Goal: Task Accomplishment & Management: Manage account settings

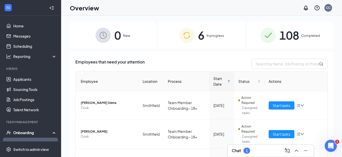
click at [206, 32] on div "6 In progress" at bounding box center [201, 35] width 86 height 27
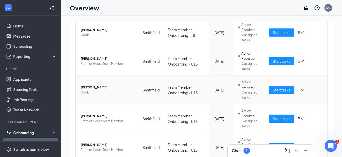
scroll to position [124, 0]
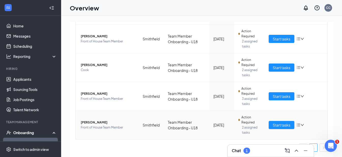
click at [102, 128] on span "Front of House Team Member" at bounding box center [108, 127] width 54 height 5
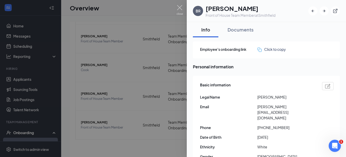
click at [238, 32] on div "Documents" at bounding box center [240, 29] width 26 height 6
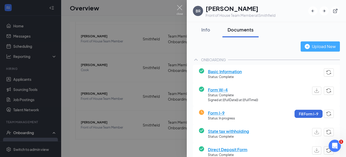
click at [323, 48] on div "Upload New" at bounding box center [319, 46] width 31 height 6
click at [317, 47] on div "Upload New" at bounding box center [319, 46] width 31 height 6
click at [178, 8] on img at bounding box center [179, 10] width 6 height 10
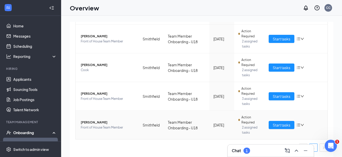
click at [104, 120] on td "Bethany Rose Front of House Team Member" at bounding box center [107, 125] width 63 height 29
click at [98, 122] on span "[PERSON_NAME]" at bounding box center [108, 122] width 54 height 5
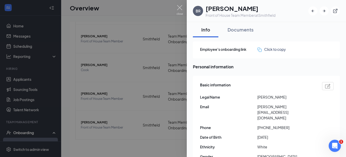
click at [245, 28] on div "Documents" at bounding box center [240, 29] width 26 height 6
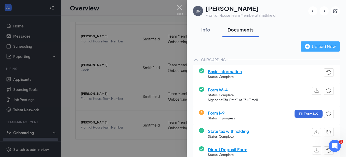
click at [314, 44] on div "Upload New" at bounding box center [319, 46] width 31 height 6
click at [179, 9] on img at bounding box center [179, 10] width 6 height 10
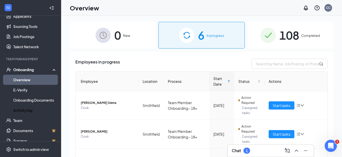
scroll to position [70, 0]
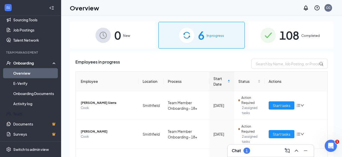
click at [20, 115] on link "Team" at bounding box center [35, 114] width 44 height 10
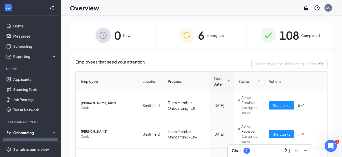
click at [288, 41] on span "108" at bounding box center [289, 35] width 20 height 18
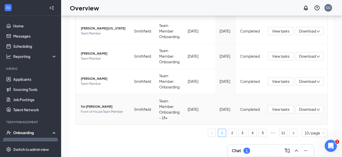
scroll to position [23, 0]
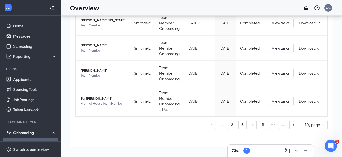
click at [228, 125] on link "2" at bounding box center [232, 125] width 8 height 8
click at [289, 125] on button "button" at bounding box center [293, 125] width 8 height 8
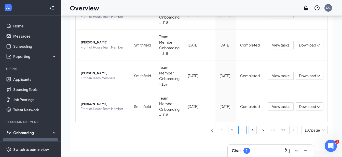
scroll to position [260, 0]
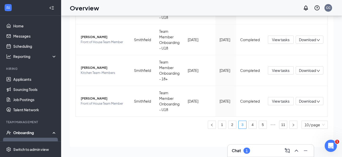
click at [279, 124] on link "11" at bounding box center [283, 125] width 8 height 8
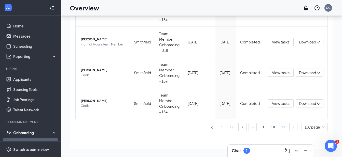
scroll to position [198, 0]
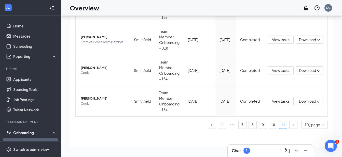
click at [269, 125] on link "10" at bounding box center [273, 125] width 8 height 8
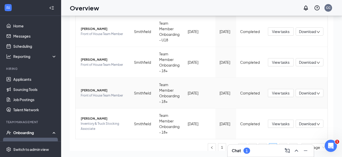
scroll to position [260, 0]
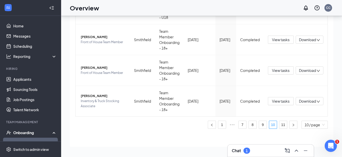
click at [259, 126] on link "9" at bounding box center [263, 125] width 8 height 8
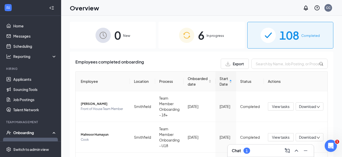
click at [194, 33] on div "6 In progress" at bounding box center [201, 35] width 86 height 27
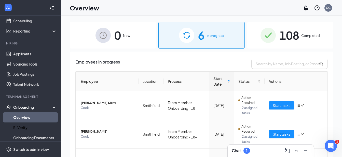
scroll to position [70, 0]
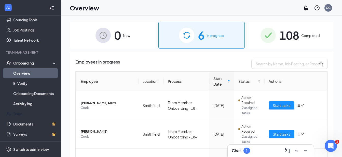
click at [23, 114] on link "Team" at bounding box center [35, 114] width 44 height 10
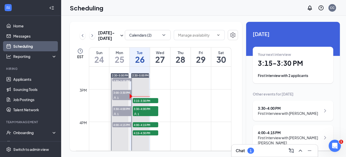
scroll to position [454, 0]
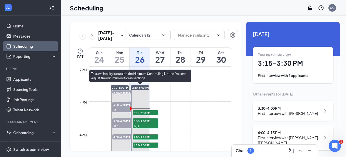
click at [142, 111] on span "3:15-3:30 PM" at bounding box center [145, 112] width 25 height 5
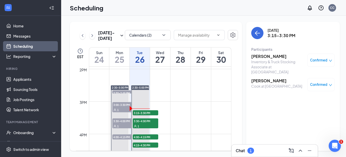
click at [267, 78] on h3 "[PERSON_NAME]" at bounding box center [276, 81] width 51 height 6
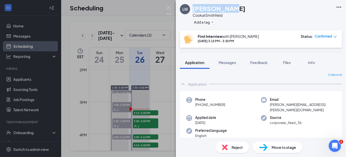
drag, startPoint x: 230, startPoint y: 8, endPoint x: 194, endPoint y: 12, distance: 36.4
click at [194, 12] on div "[PERSON_NAME] [PERSON_NAME] at [GEOGRAPHIC_DATA] Add a tag" at bounding box center [261, 15] width 170 height 30
copy h1 "[PERSON_NAME]"
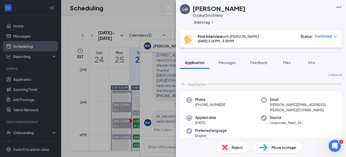
click at [275, 148] on span "Move to stage" at bounding box center [283, 148] width 24 height 6
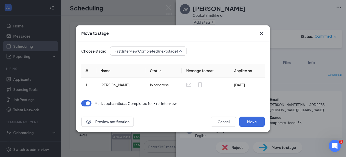
click at [166, 50] on span "First Interview Completed (next stage)" at bounding box center [145, 51] width 63 height 8
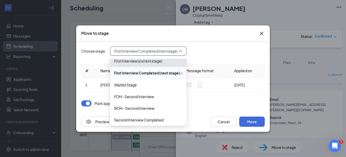
scroll to position [51, 0]
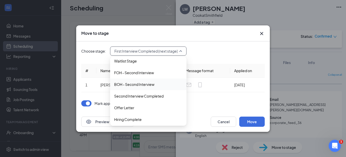
click at [129, 85] on span "BOH - Second Interview" at bounding box center [134, 85] width 40 height 6
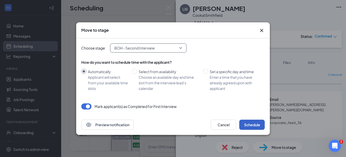
click at [251, 124] on button "Schedule" at bounding box center [251, 125] width 25 height 10
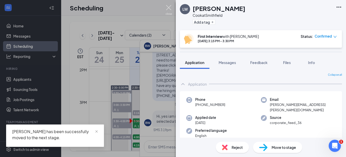
click at [165, 10] on div "[PERSON_NAME] [PERSON_NAME] at [GEOGRAPHIC_DATA] Add a tag First Interview with…" at bounding box center [173, 78] width 346 height 157
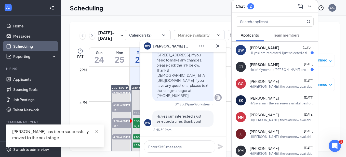
click at [169, 10] on div "Scheduling CC" at bounding box center [203, 8] width 285 height 16
click at [181, 145] on textarea at bounding box center [179, 147] width 71 height 12
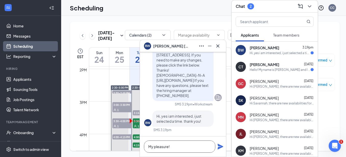
type textarea "My pleasure!"
click at [218, 147] on icon "Plane" at bounding box center [220, 147] width 6 height 6
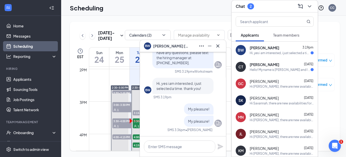
click at [289, 48] on div "[PERSON_NAME] 3:19pm" at bounding box center [281, 47] width 64 height 5
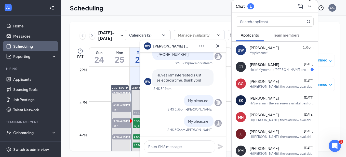
click at [310, 6] on icon "ChevronDown" at bounding box center [309, 6] width 6 height 6
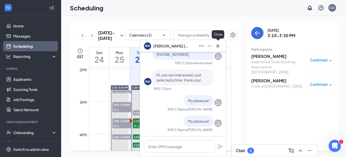
click at [219, 45] on icon "Cross" at bounding box center [217, 45] width 3 height 3
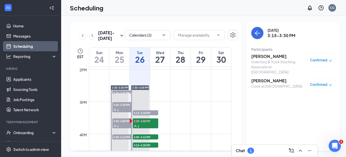
click at [268, 55] on h3 "[PERSON_NAME]" at bounding box center [277, 57] width 53 height 6
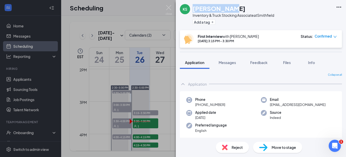
drag, startPoint x: 231, startPoint y: 8, endPoint x: 194, endPoint y: 9, distance: 36.9
click at [194, 9] on div "[PERSON_NAME]" at bounding box center [232, 8] width 81 height 9
copy h1 "[PERSON_NAME]"
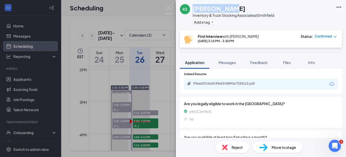
scroll to position [280, 0]
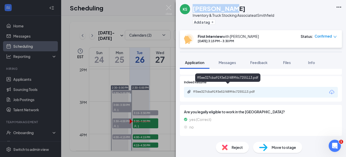
click at [242, 90] on div "ff5ee327cba9193e51f489f6c7255113.pdf" at bounding box center [228, 92] width 71 height 4
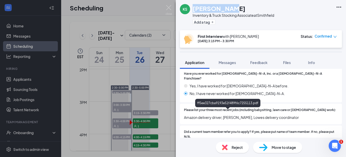
scroll to position [0, 0]
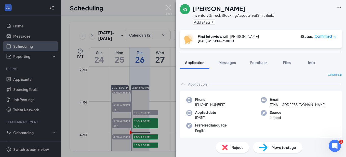
click at [172, 8] on div "KS [PERSON_NAME] Inventory & Truck Stocking Associate at [GEOGRAPHIC_DATA] Add …" at bounding box center [173, 78] width 346 height 157
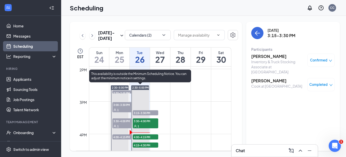
click at [143, 124] on div "1" at bounding box center [145, 126] width 25 height 5
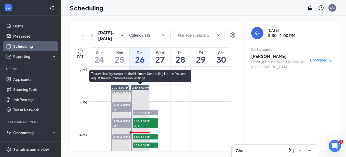
click at [144, 112] on span "3:15-3:30 PM" at bounding box center [145, 112] width 25 height 5
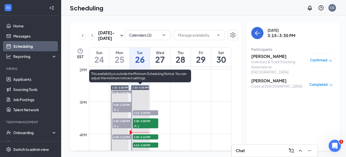
click at [143, 124] on div "1" at bounding box center [145, 126] width 25 height 5
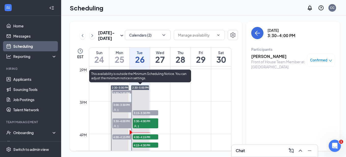
scroll to position [479, 0]
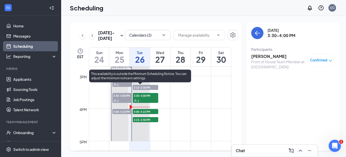
click at [143, 111] on span "4:00-4:15 PM" at bounding box center [145, 111] width 25 height 5
click at [141, 120] on span "4:15-4:30 PM" at bounding box center [145, 119] width 25 height 5
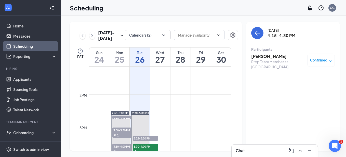
scroll to position [454, 0]
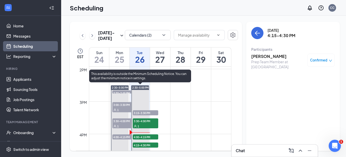
click at [144, 112] on span "3:15-3:30 PM" at bounding box center [145, 112] width 25 height 5
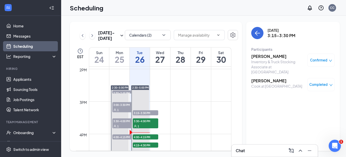
click at [265, 54] on h3 "[PERSON_NAME]" at bounding box center [277, 57] width 53 height 6
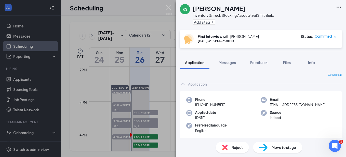
click at [277, 147] on span "Move to stage" at bounding box center [283, 148] width 24 height 6
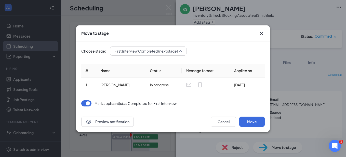
click at [141, 50] on span "First Interview Completed (next stage)" at bounding box center [145, 51] width 63 height 8
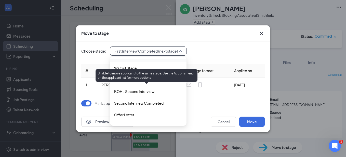
scroll to position [52, 0]
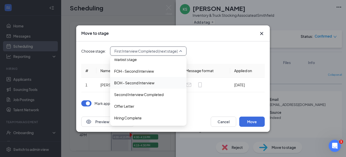
click at [139, 84] on span "BOH - Second Interview" at bounding box center [134, 83] width 40 height 6
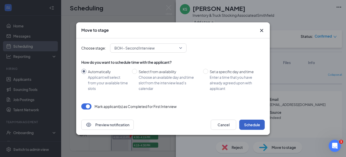
click at [252, 126] on button "Schedule" at bounding box center [251, 125] width 25 height 10
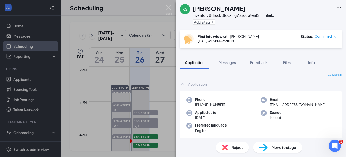
click at [270, 149] on div "Move to stage" at bounding box center [277, 147] width 49 height 11
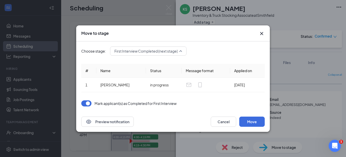
click at [147, 50] on span "First Interview Completed (next stage)" at bounding box center [145, 51] width 63 height 8
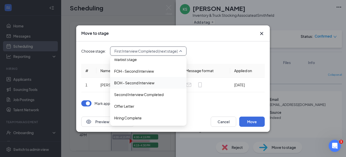
click at [146, 83] on span "BOH - Second Interview" at bounding box center [134, 83] width 40 height 6
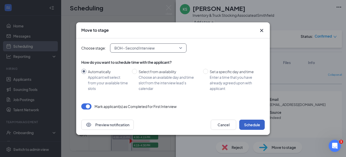
click at [253, 125] on button "Schedule" at bounding box center [251, 125] width 25 height 10
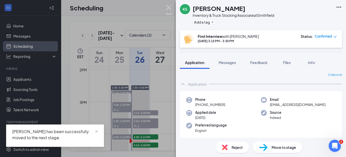
click at [168, 8] on img at bounding box center [168, 10] width 6 height 10
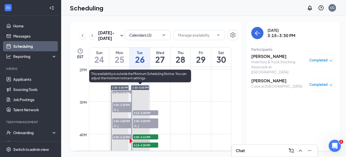
click at [145, 123] on span "3:30-4:00 PM" at bounding box center [145, 121] width 25 height 5
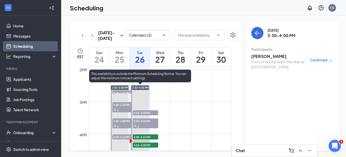
click at [141, 136] on span "4:00-4:15 PM" at bounding box center [145, 137] width 25 height 5
click at [142, 146] on span "4:15-4:30 PM" at bounding box center [145, 145] width 25 height 5
click at [143, 137] on span "4:00-4:15 PM" at bounding box center [145, 137] width 25 height 5
click at [144, 122] on span "3:30-4:00 PM" at bounding box center [145, 121] width 25 height 5
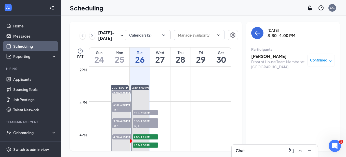
click at [289, 55] on h3 "[PERSON_NAME]" at bounding box center [277, 57] width 53 height 6
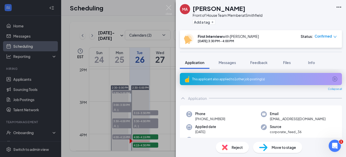
drag, startPoint x: 256, startPoint y: 9, endPoint x: 195, endPoint y: 9, distance: 60.8
click at [195, 9] on div "[PERSON_NAME]" at bounding box center [227, 8] width 70 height 9
copy h1 "[PERSON_NAME]"
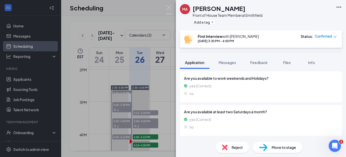
scroll to position [407, 0]
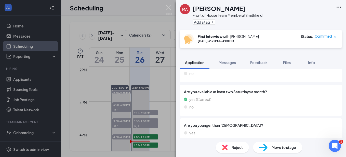
click at [234, 149] on span "Reject" at bounding box center [236, 148] width 11 height 6
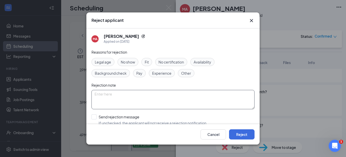
click at [127, 96] on textarea at bounding box center [172, 99] width 163 height 19
type textarea "Only 14 and 1/2"
click at [92, 117] on input "Send rejection message If unchecked, the applicant will not receive a rejection…" at bounding box center [149, 120] width 116 height 11
checkbox input "true"
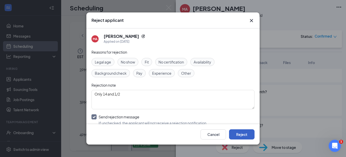
click at [241, 136] on button "Reject" at bounding box center [241, 135] width 25 height 10
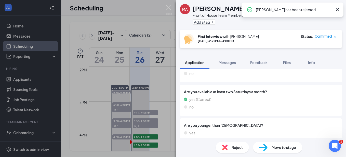
click at [241, 138] on div "no (Correct)" at bounding box center [261, 141] width 154 height 6
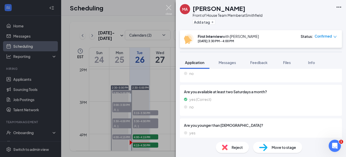
click at [167, 10] on img at bounding box center [168, 10] width 6 height 10
